Goal: Transaction & Acquisition: Obtain resource

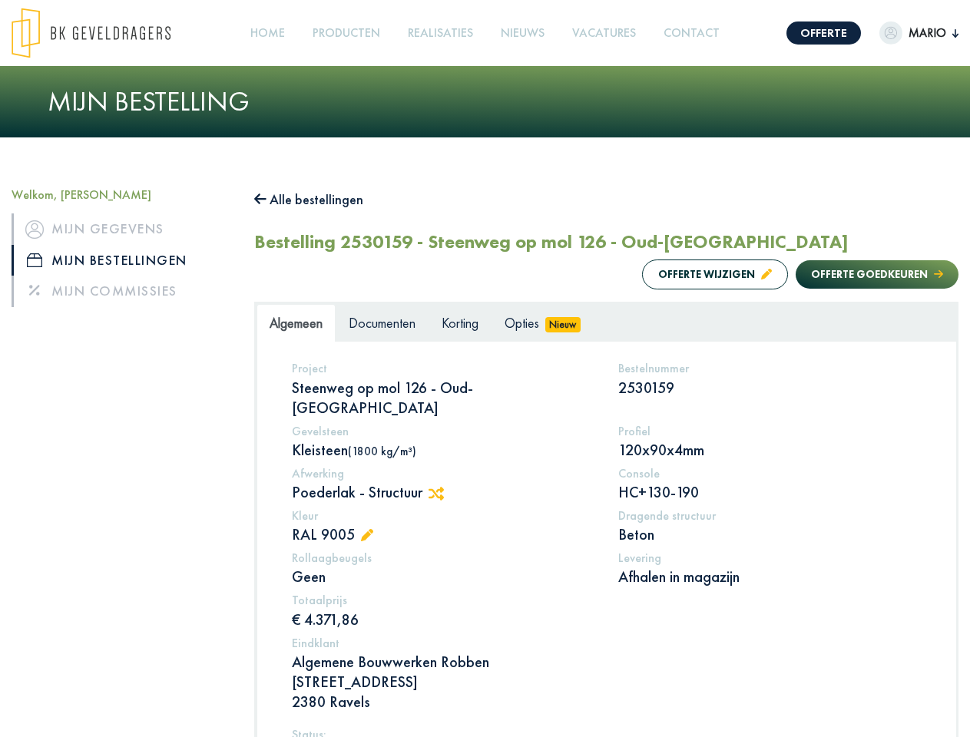
click at [106, 33] on img at bounding box center [91, 33] width 159 height 51
click at [810, 33] on link "Offerte" at bounding box center [823, 33] width 74 height 23
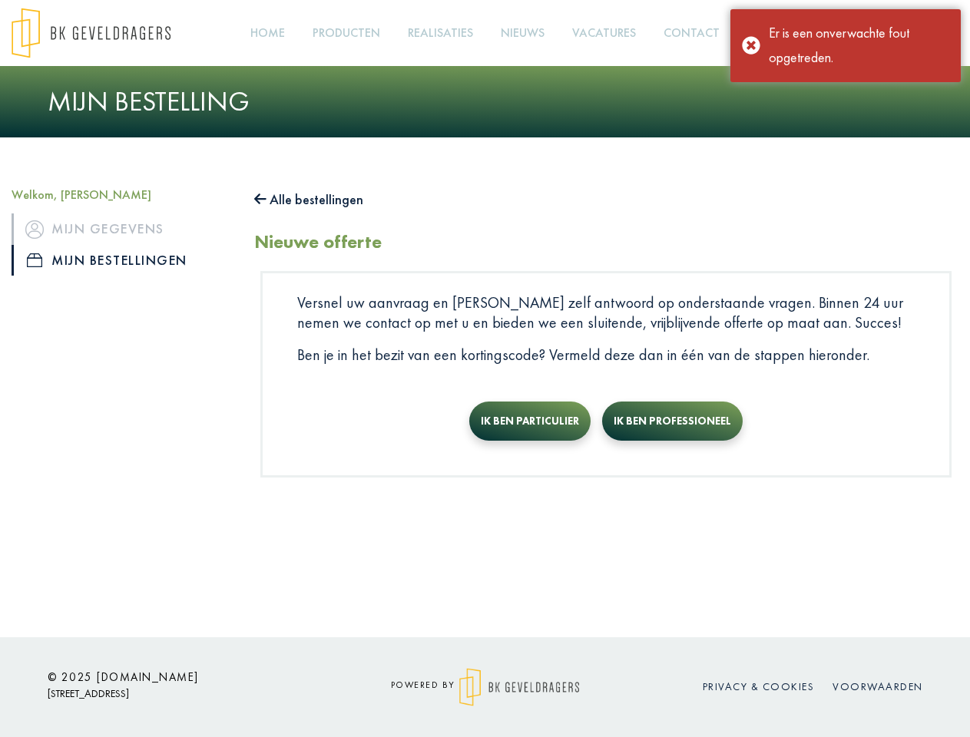
click at [904, 33] on div "Er is een onverwachte fout opgetreden." at bounding box center [859, 46] width 180 height 50
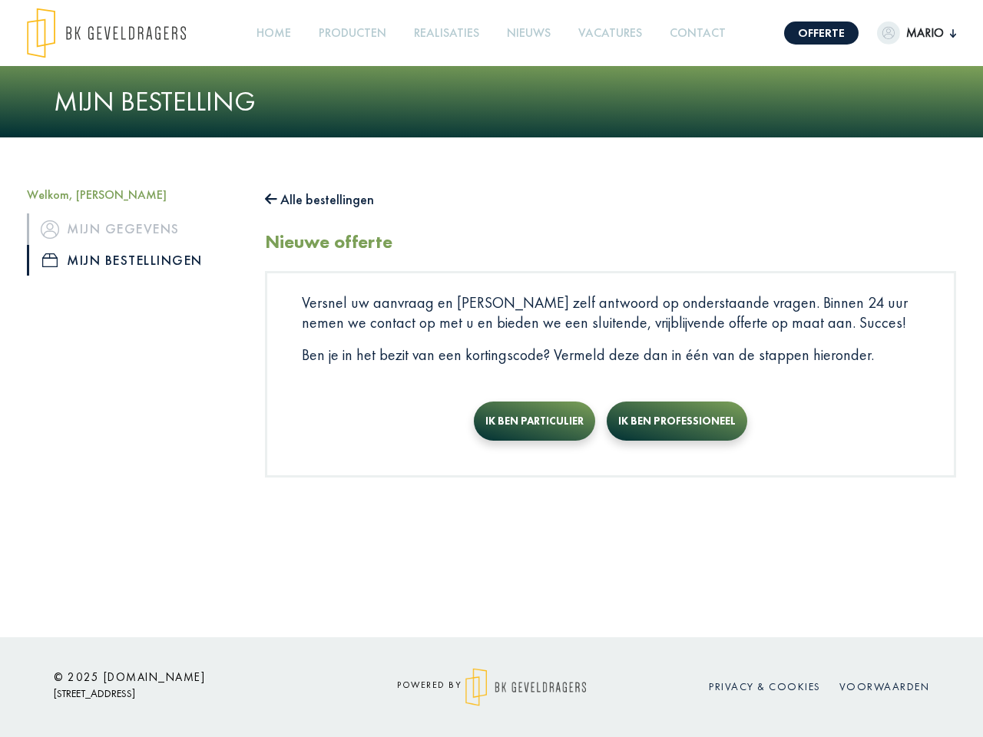
click at [350, 33] on link "Producten +" at bounding box center [353, 33] width 80 height 35
click at [316, 200] on button "Alle bestellingen" at bounding box center [319, 199] width 109 height 25
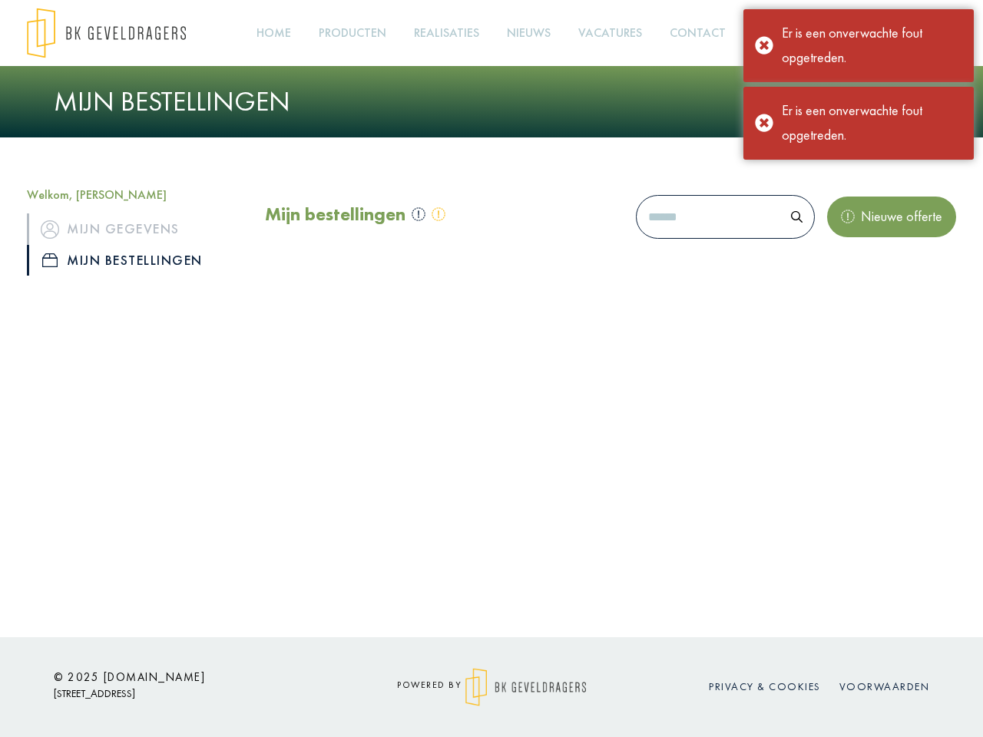
click at [700, 274] on div "Mijn bestellingen Nieuwe offerte" at bounding box center [610, 240] width 714 height 107
click at [862, 274] on div "Mijn bestellingen Nieuwe offerte" at bounding box center [610, 240] width 714 height 107
click at [442, 474] on div "Offerte [PERSON_NAME], [PERSON_NAME] gegevens Mijn bestellingen Mijn commissies…" at bounding box center [491, 318] width 983 height 637
click at [372, 516] on div "Offerte [PERSON_NAME], [PERSON_NAME] gegevens Mijn bestellingen Mijn commissies…" at bounding box center [491, 318] width 983 height 637
